Goal: Transaction & Acquisition: Purchase product/service

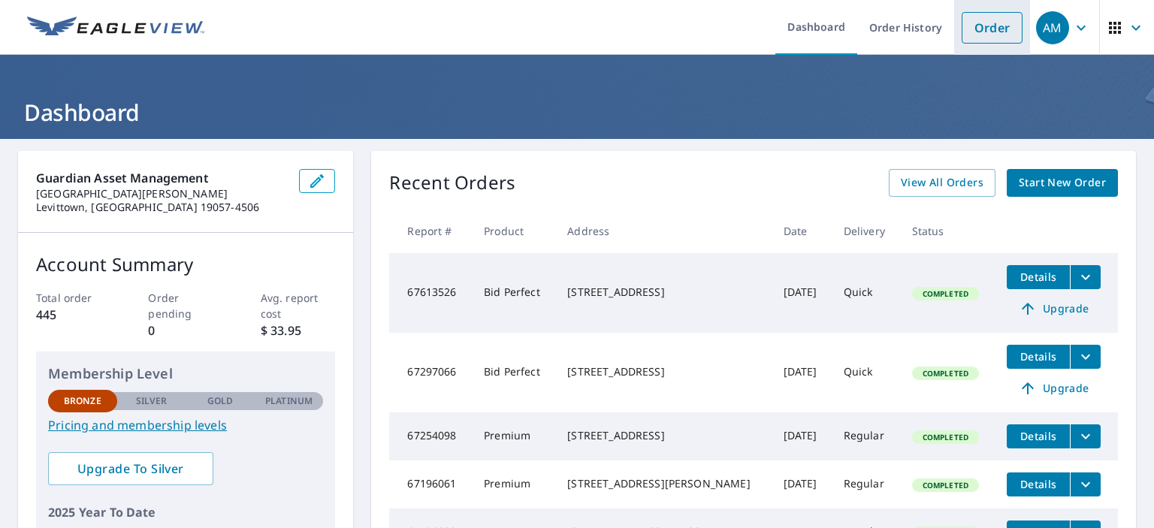
click at [977, 29] on link "Order" at bounding box center [992, 28] width 61 height 32
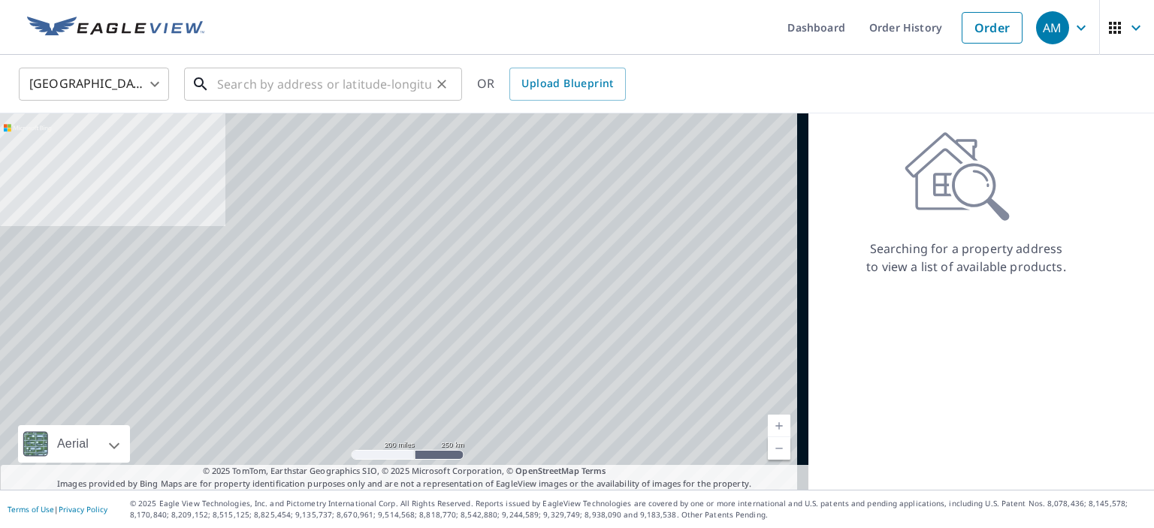
click at [261, 80] on input "text" at bounding box center [324, 84] width 214 height 42
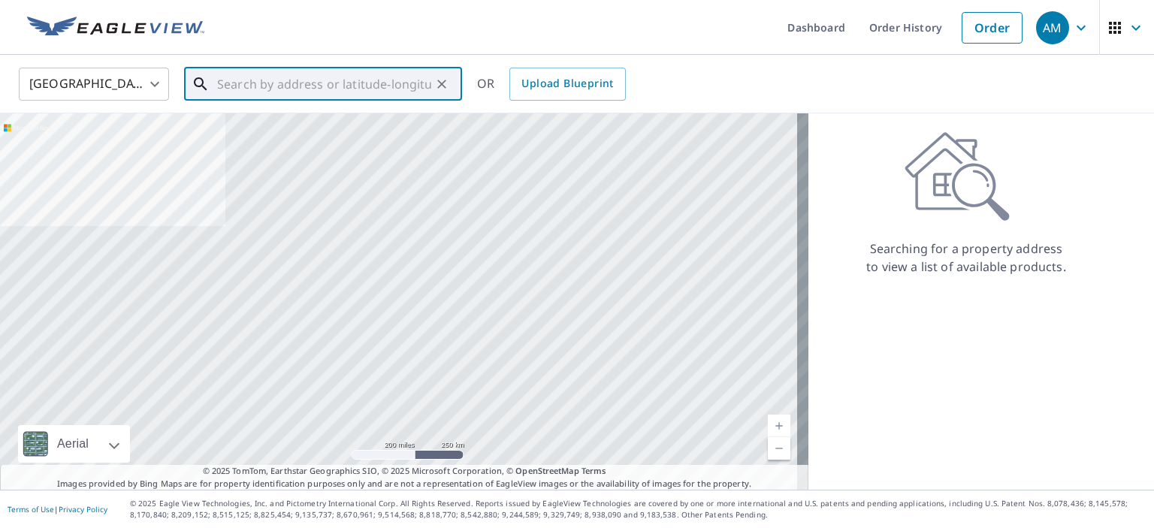
paste input "[STREET_ADDRESS]"
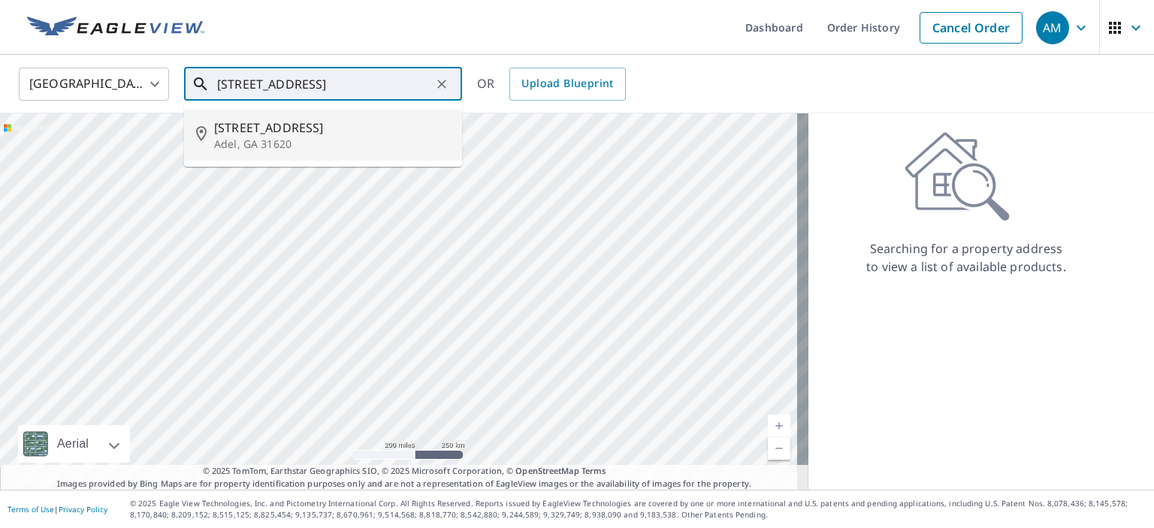
click at [276, 140] on p "Adel, GA 31620" at bounding box center [332, 144] width 236 height 15
type input "[STREET_ADDRESS]"
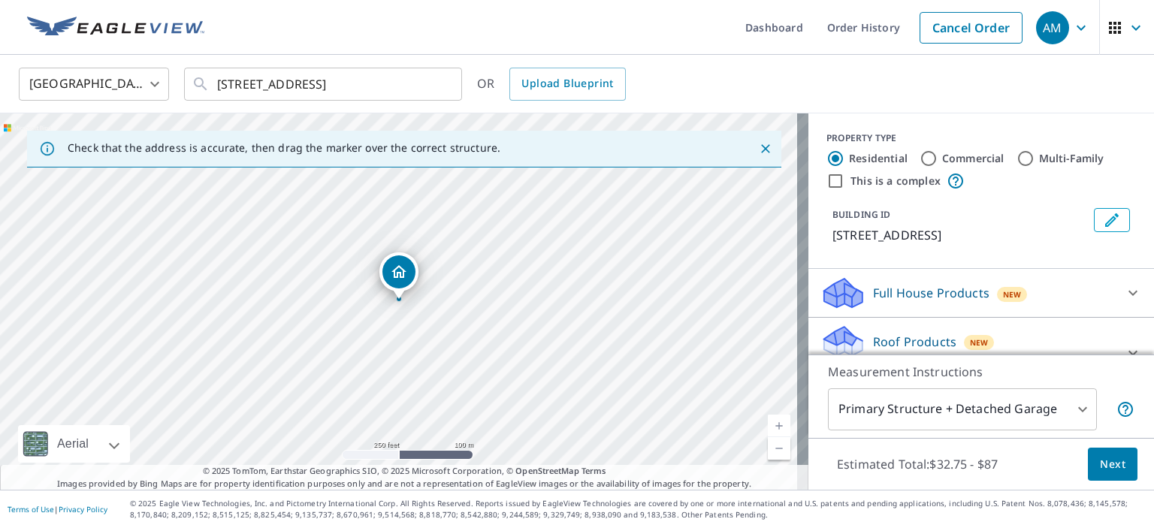
click at [882, 340] on p "Roof Products" at bounding box center [914, 342] width 83 height 18
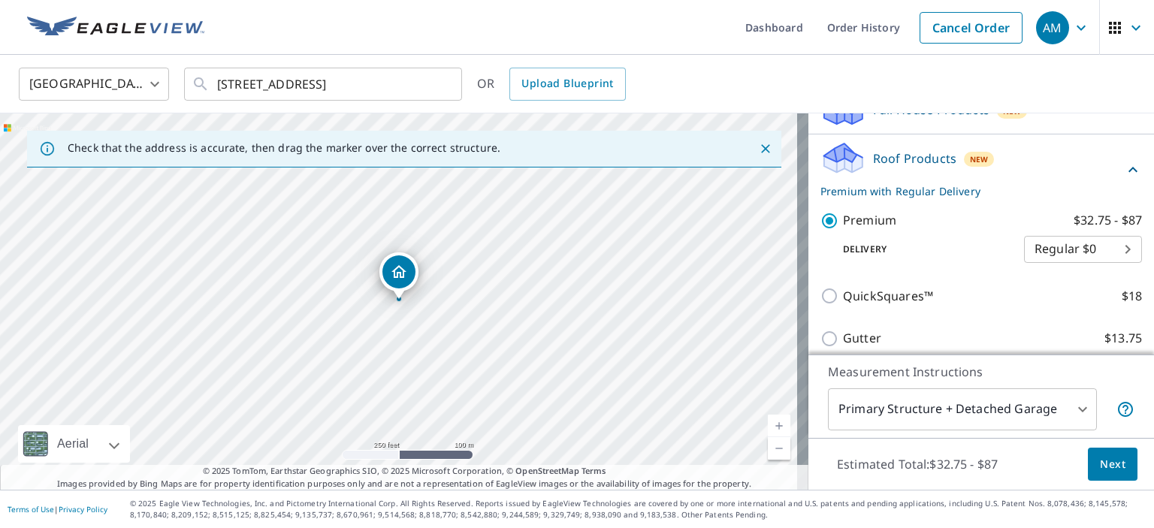
scroll to position [183, 0]
drag, startPoint x: 429, startPoint y: 234, endPoint x: 462, endPoint y: 325, distance: 97.4
click at [462, 325] on div "[STREET_ADDRESS]" at bounding box center [404, 301] width 808 height 376
click at [541, 315] on div "[STREET_ADDRESS]" at bounding box center [404, 301] width 808 height 376
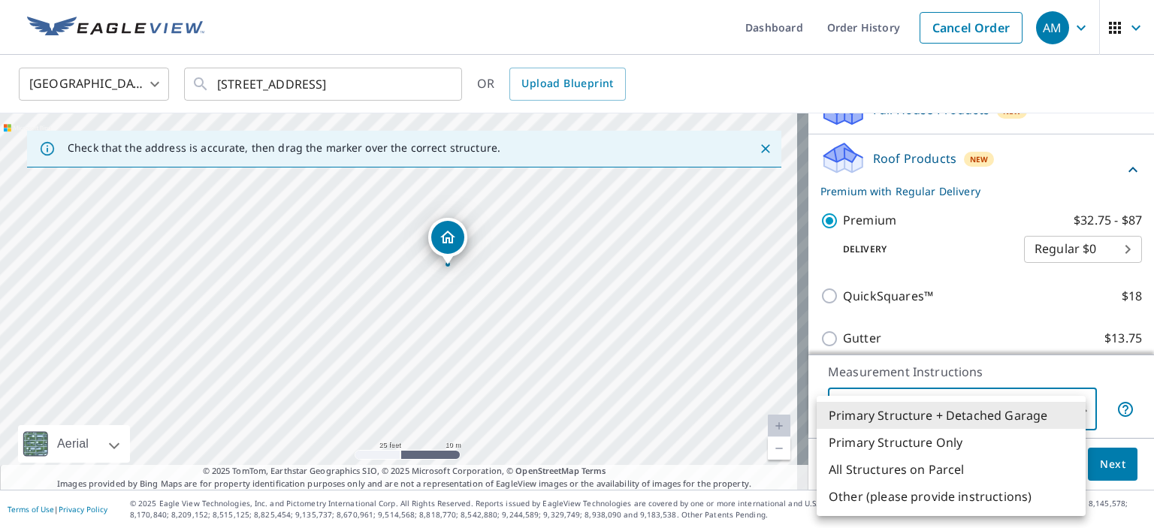
click at [974, 405] on body "AM AM Dashboard Order History Cancel Order AM [GEOGRAPHIC_DATA] US ​ [STREET_AD…" at bounding box center [577, 264] width 1154 height 528
click at [923, 444] on li "Primary Structure Only" at bounding box center [951, 442] width 269 height 27
type input "2"
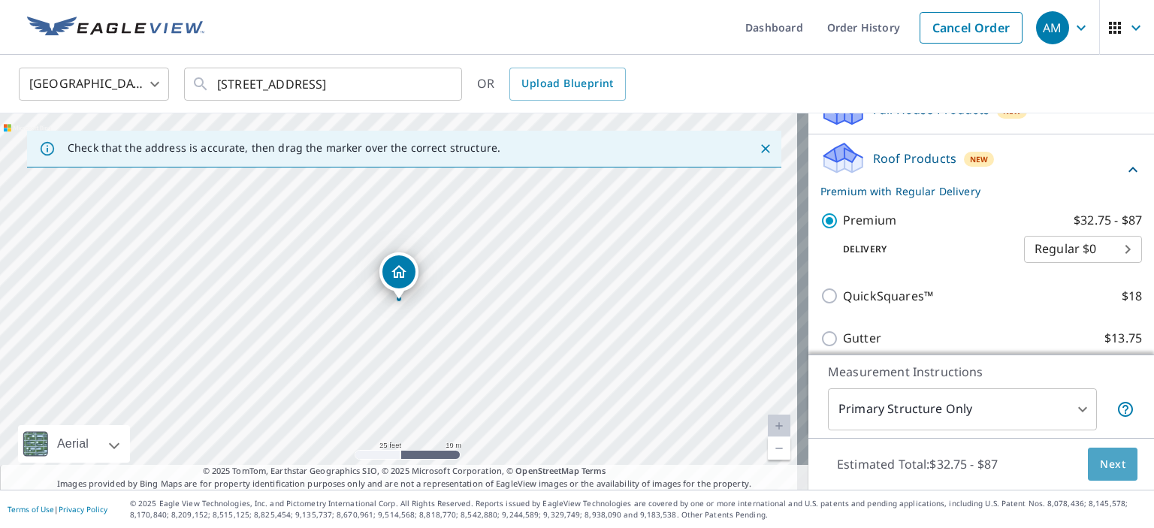
click at [1100, 462] on span "Next" at bounding box center [1113, 464] width 26 height 19
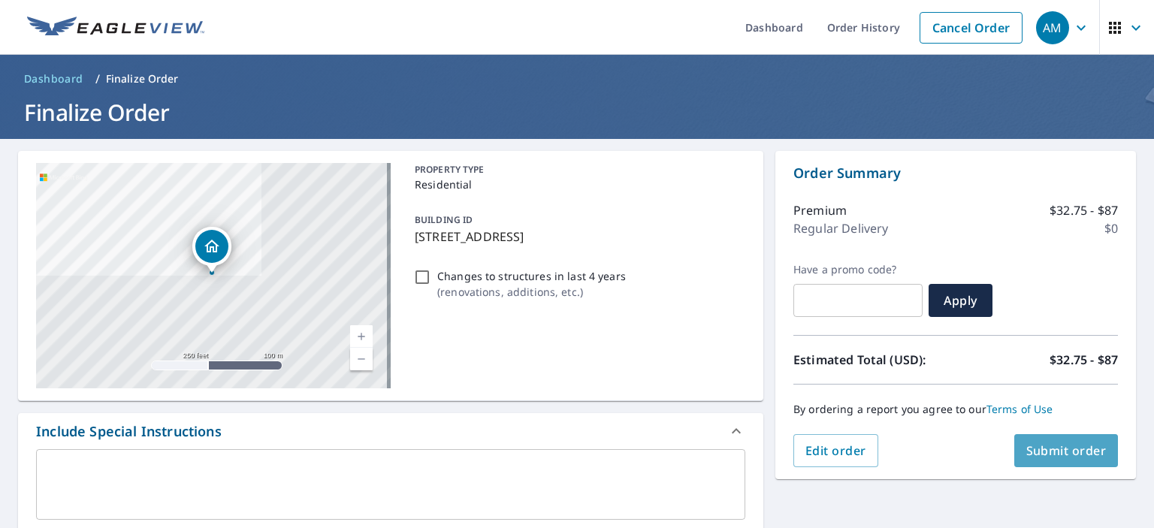
click at [1080, 453] on span "Submit order" at bounding box center [1066, 450] width 80 height 17
checkbox input "true"
